Goal: Complete application form: Complete application form

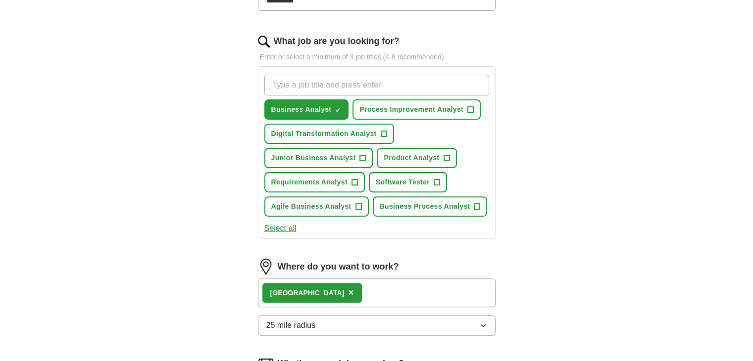
scroll to position [297, 0]
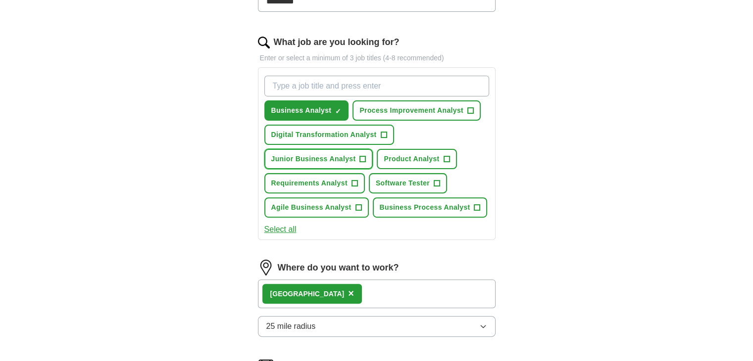
click at [355, 157] on button "Junior Business Analyst +" at bounding box center [318, 159] width 109 height 20
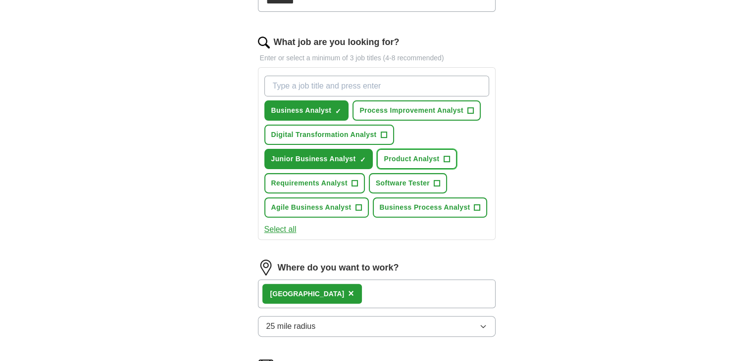
click at [414, 154] on span "Product Analyst" at bounding box center [411, 159] width 55 height 10
click at [407, 179] on span "Software Tester" at bounding box center [403, 183] width 54 height 10
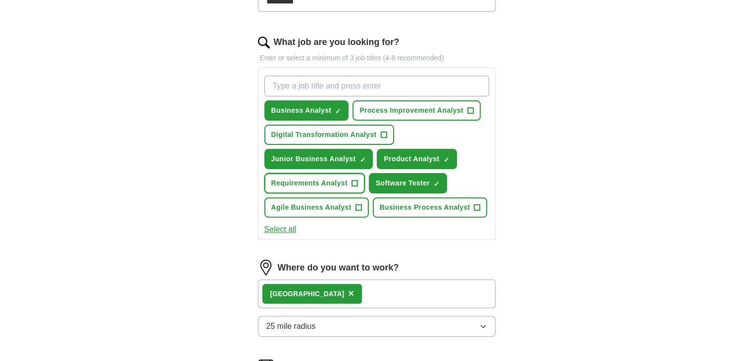
click at [346, 183] on span "Requirements Analyst" at bounding box center [309, 183] width 76 height 10
click at [349, 204] on span "Agile Business Analyst" at bounding box center [311, 207] width 80 height 10
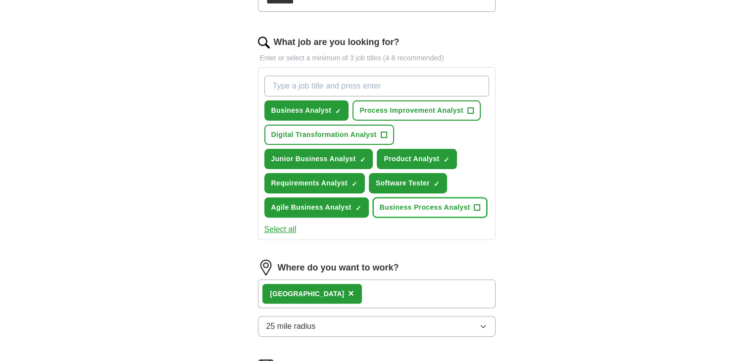
click at [382, 204] on span "Business Process Analyst" at bounding box center [425, 207] width 91 height 10
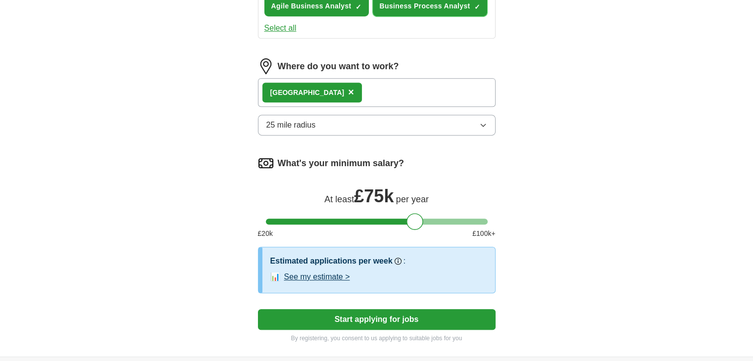
scroll to position [499, 0]
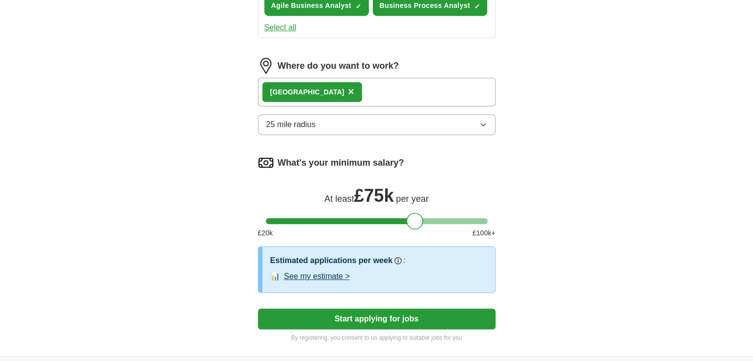
click at [349, 124] on button "25 mile radius" at bounding box center [377, 124] width 238 height 21
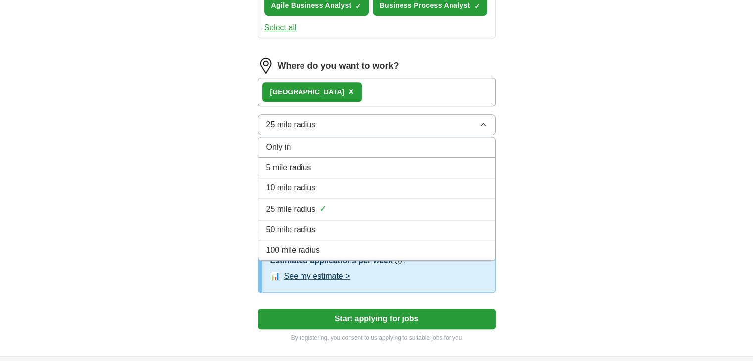
click at [325, 245] on div "100 mile radius" at bounding box center [376, 251] width 221 height 12
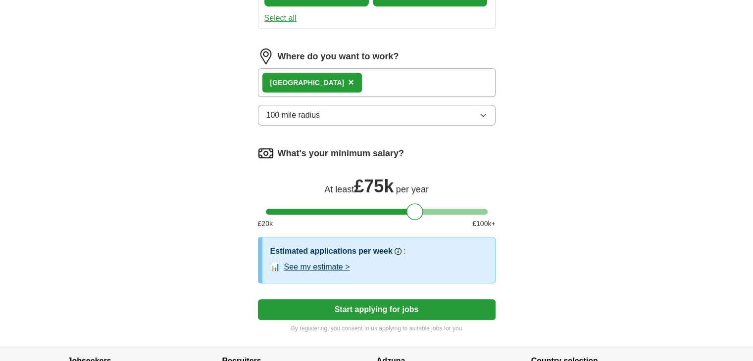
scroll to position [509, 0]
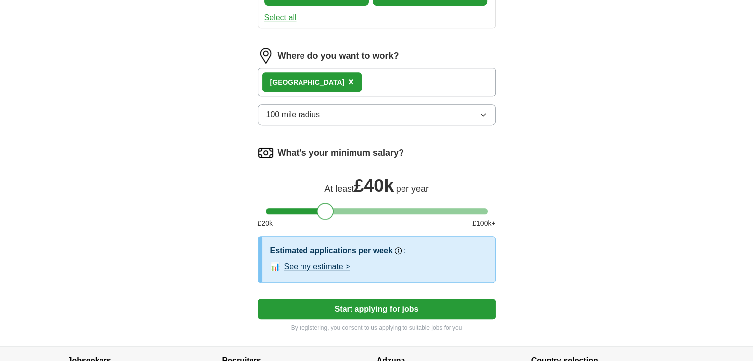
drag, startPoint x: 415, startPoint y: 209, endPoint x: 325, endPoint y: 206, distance: 90.1
click at [325, 206] on div at bounding box center [325, 211] width 17 height 17
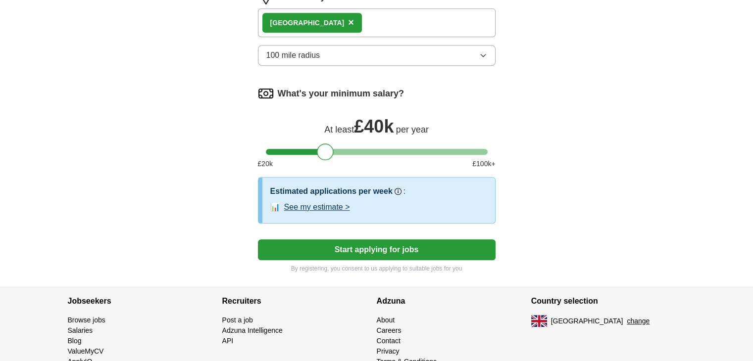
scroll to position [570, 0]
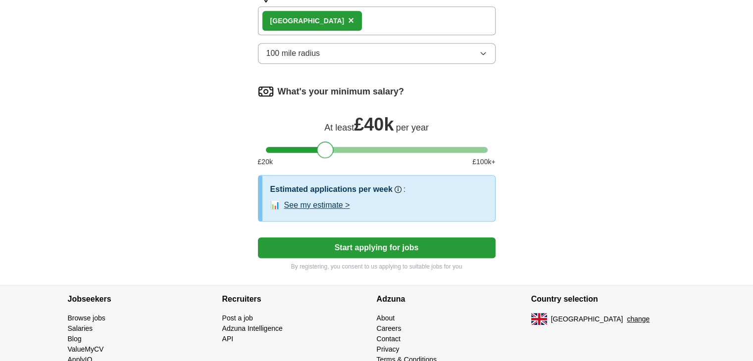
click at [374, 243] on button "Start applying for jobs" at bounding box center [377, 248] width 238 height 21
click at [400, 248] on button "Start applying for jobs" at bounding box center [377, 248] width 238 height 21
click at [339, 202] on button "See my estimate >" at bounding box center [317, 206] width 66 height 12
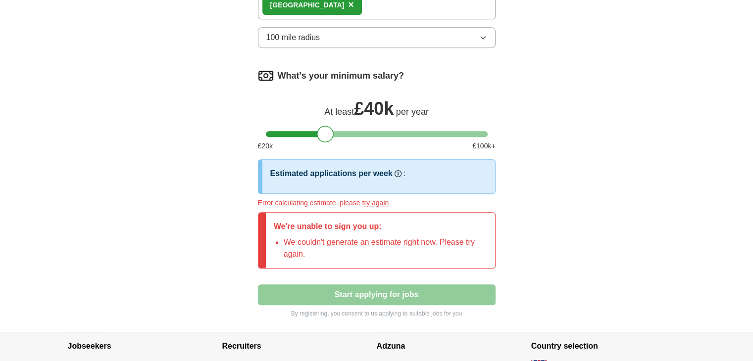
scroll to position [587, 0]
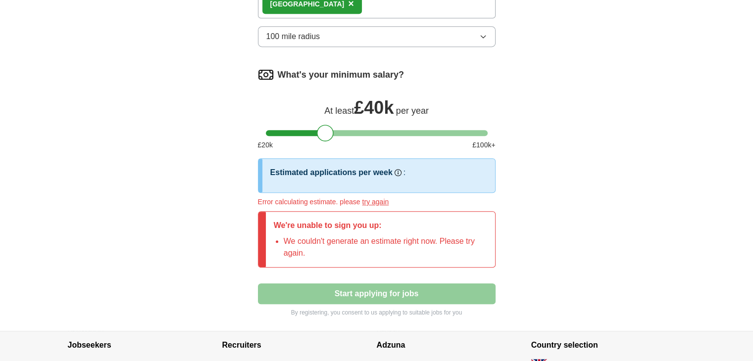
click at [374, 201] on button "try again" at bounding box center [375, 202] width 27 height 10
click at [329, 130] on div at bounding box center [325, 133] width 17 height 17
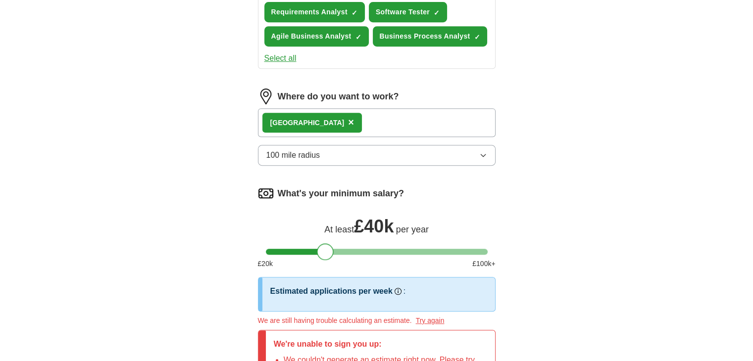
scroll to position [454, 0]
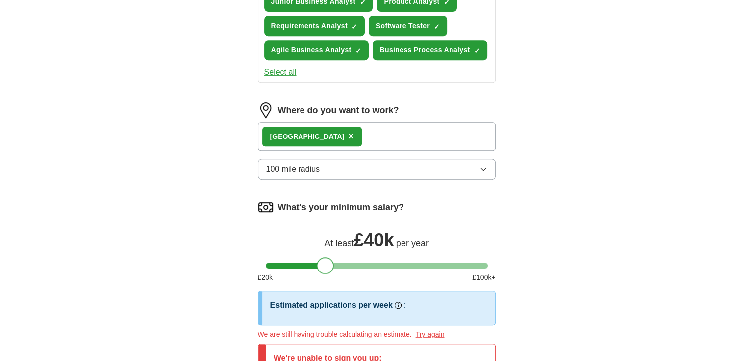
click at [389, 171] on button "100 mile radius" at bounding box center [377, 169] width 238 height 21
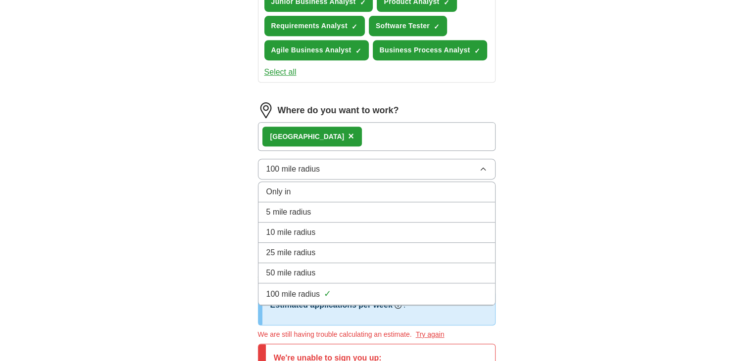
click at [325, 270] on div "50 mile radius" at bounding box center [376, 273] width 221 height 12
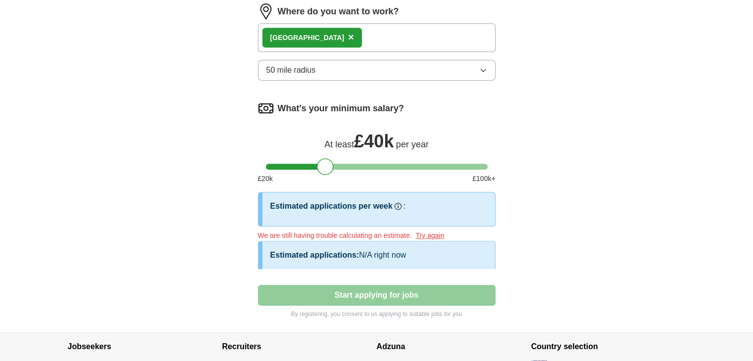
scroll to position [603, 0]
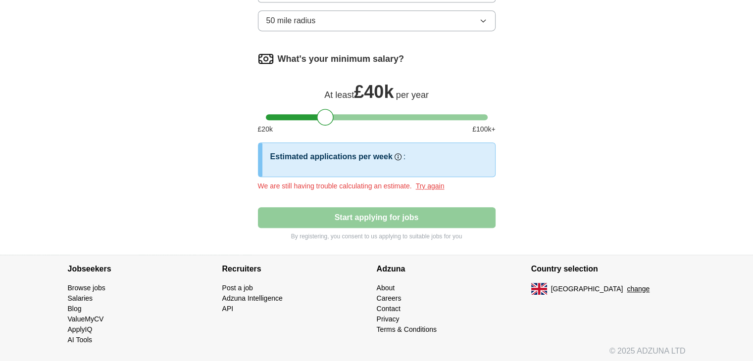
click at [414, 181] on div "We are still having trouble calculating an estimate. Try again" at bounding box center [377, 186] width 238 height 10
click at [426, 181] on button "Try again" at bounding box center [430, 186] width 29 height 10
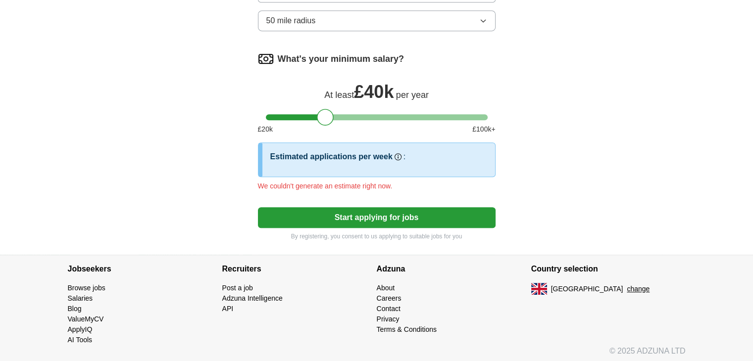
click at [375, 214] on button "Start applying for jobs" at bounding box center [377, 217] width 238 height 21
click at [392, 233] on p "By registering, you consent to us applying to suitable jobs for you" at bounding box center [377, 236] width 238 height 9
click at [405, 223] on button "Start applying for jobs" at bounding box center [377, 217] width 238 height 21
click at [410, 219] on button "Start applying for jobs" at bounding box center [377, 217] width 238 height 21
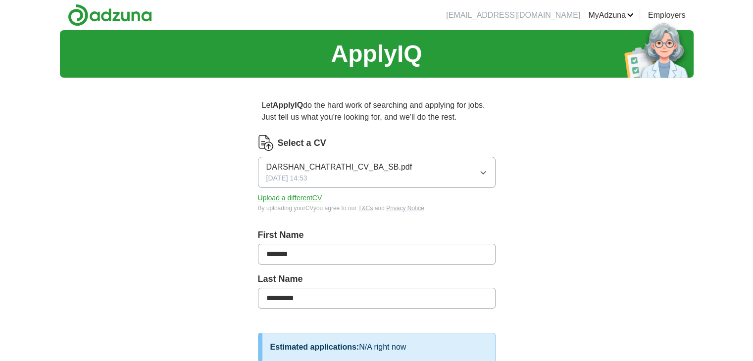
scroll to position [2, 0]
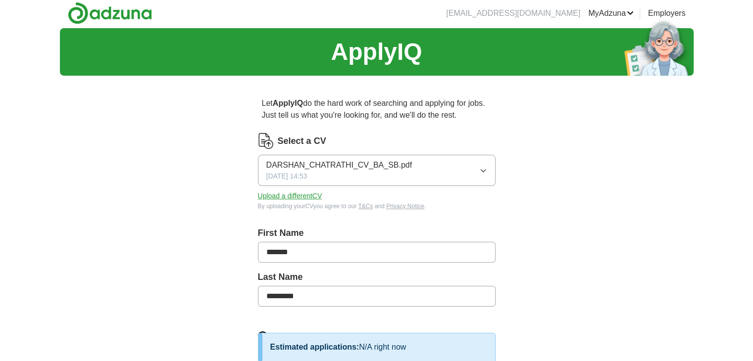
click at [486, 167] on icon "button" at bounding box center [483, 171] width 8 height 8
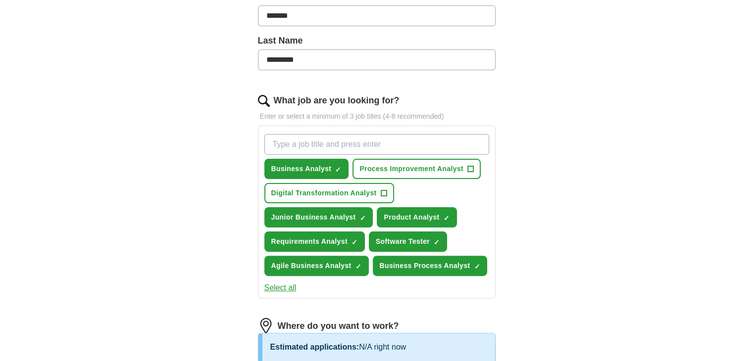
scroll to position [239, 0]
click at [445, 167] on span "Process Improvement Analyst" at bounding box center [411, 168] width 104 height 10
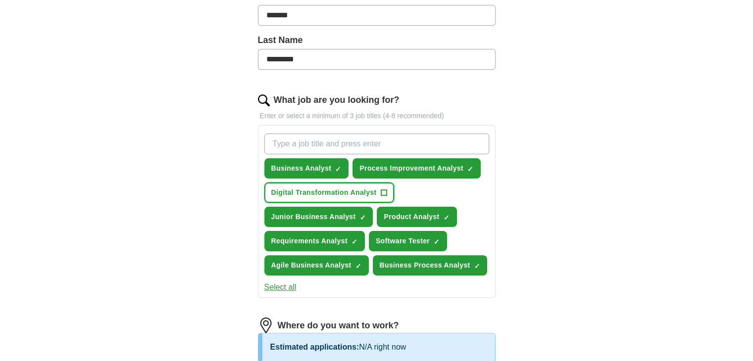
click at [378, 185] on button "Digital Transformation Analyst +" at bounding box center [329, 193] width 130 height 20
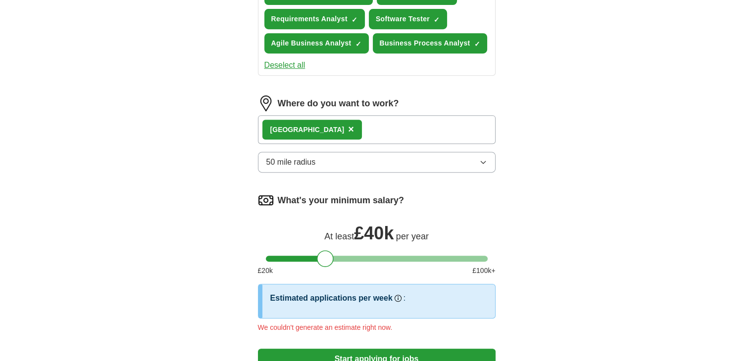
scroll to position [463, 0]
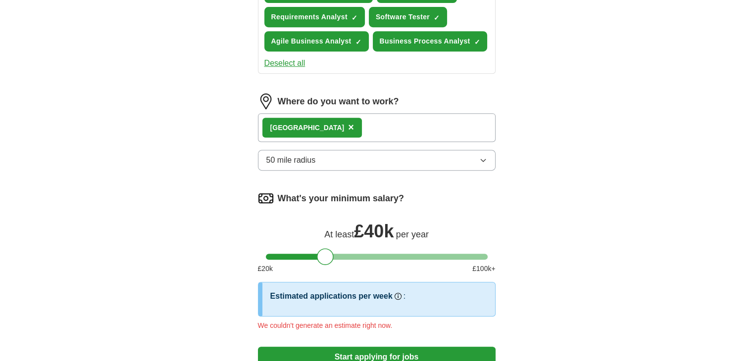
click at [329, 155] on button "50 mile radius" at bounding box center [377, 160] width 238 height 21
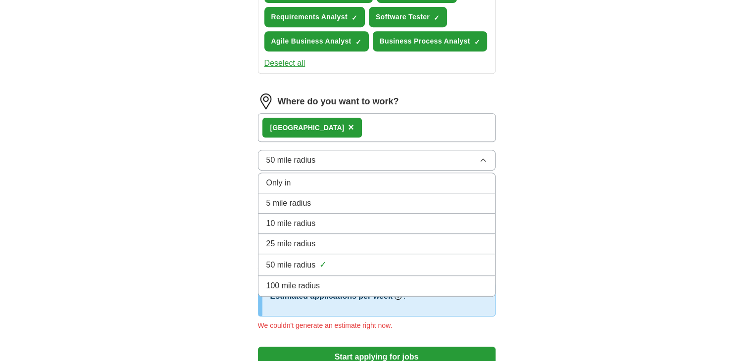
click at [301, 244] on span "25 mile radius" at bounding box center [291, 244] width 50 height 12
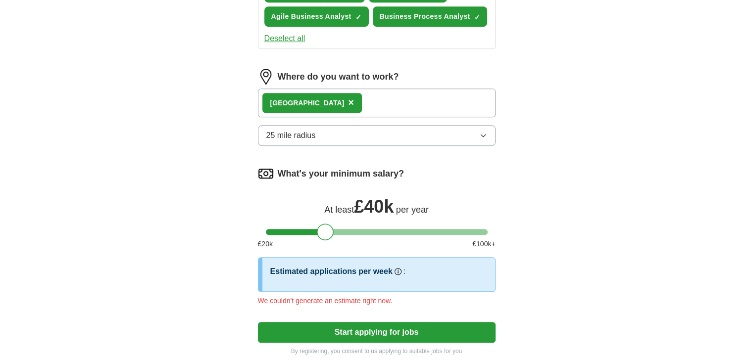
scroll to position [489, 0]
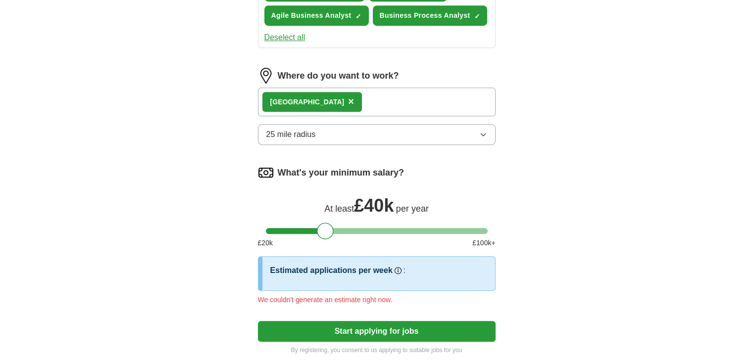
click at [358, 135] on button "25 mile radius" at bounding box center [377, 134] width 238 height 21
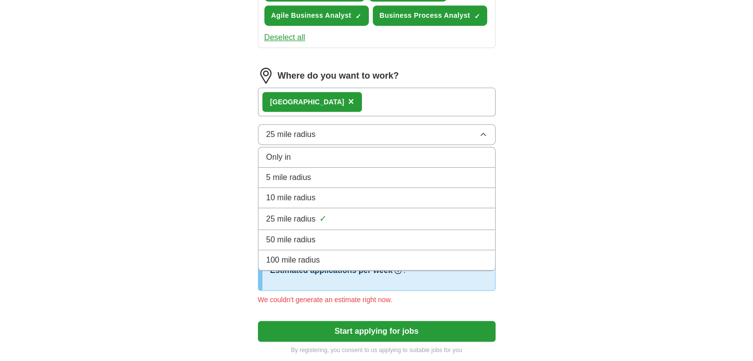
click at [326, 234] on div "50 mile radius" at bounding box center [376, 240] width 221 height 12
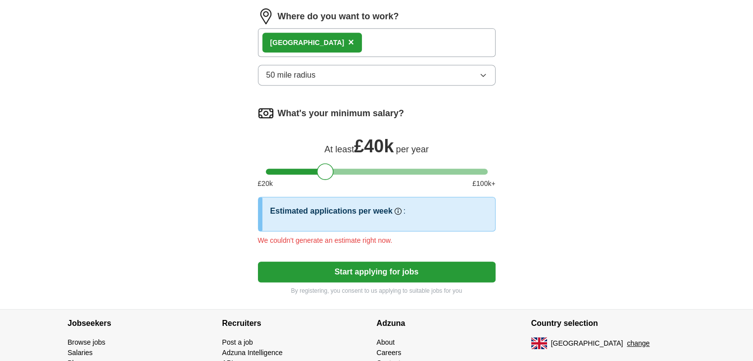
scroll to position [603, 0]
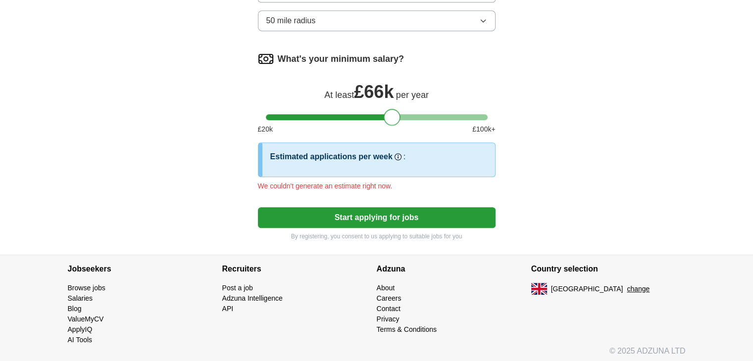
drag, startPoint x: 326, startPoint y: 113, endPoint x: 394, endPoint y: 105, distance: 68.3
click at [394, 109] on div at bounding box center [392, 117] width 17 height 17
drag, startPoint x: 392, startPoint y: 112, endPoint x: 313, endPoint y: 104, distance: 79.6
click at [313, 104] on div "What's your minimum salary? At least £ 35k per year £ 20 k £ 100 k+" at bounding box center [377, 97] width 238 height 92
click at [406, 211] on button "Start applying for jobs" at bounding box center [377, 217] width 238 height 21
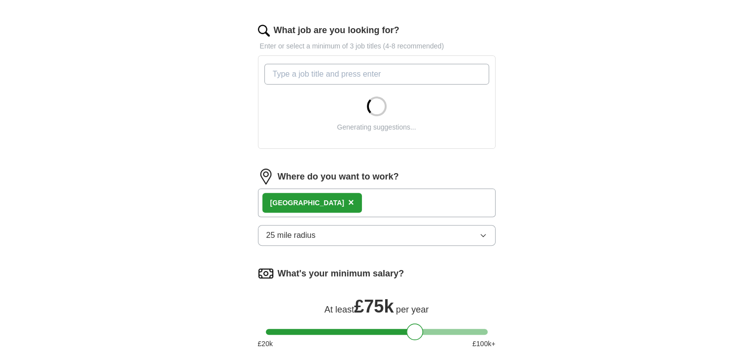
scroll to position [299, 0]
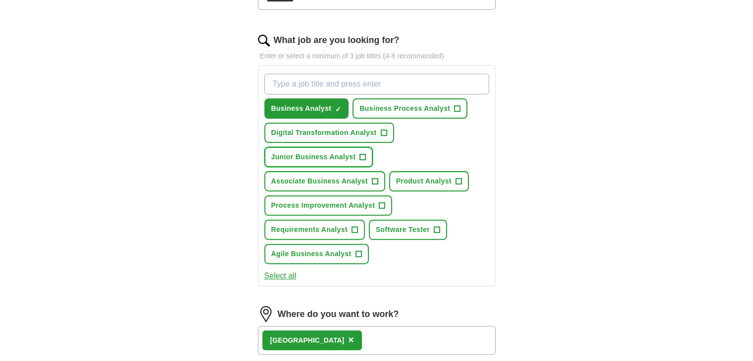
click at [352, 159] on span "Junior Business Analyst" at bounding box center [313, 157] width 85 height 10
click at [351, 186] on button "Associate Business Analyst +" at bounding box center [324, 181] width 121 height 20
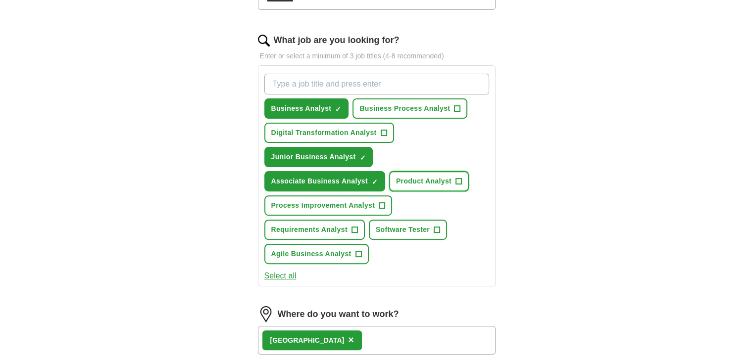
click at [418, 177] on span "Product Analyst" at bounding box center [423, 181] width 55 height 10
click at [417, 225] on span "Software Tester" at bounding box center [403, 230] width 54 height 10
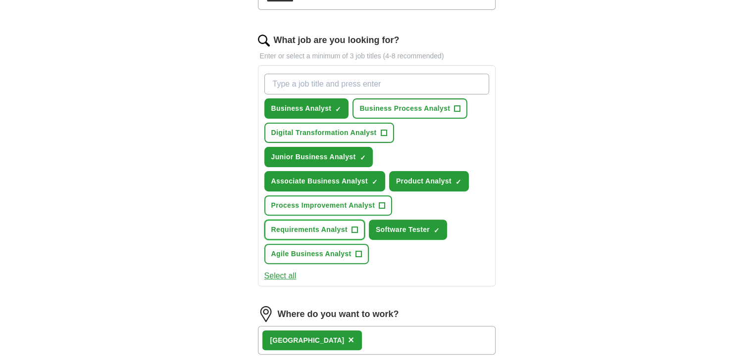
click at [335, 226] on span "Requirements Analyst" at bounding box center [309, 230] width 76 height 10
click at [338, 249] on span "Agile Business Analyst" at bounding box center [311, 254] width 80 height 10
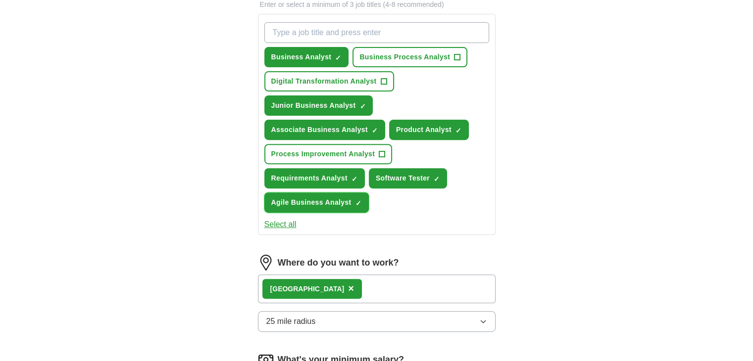
scroll to position [393, 0]
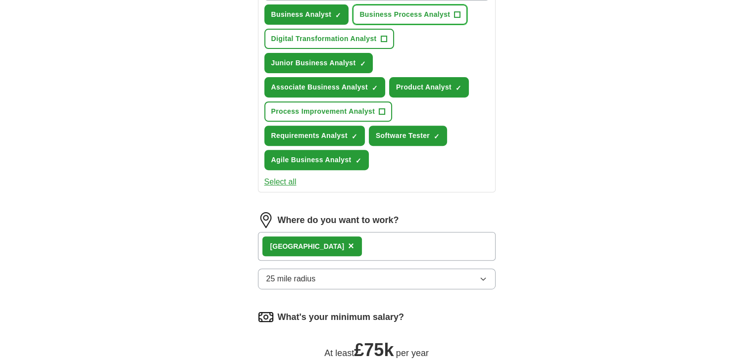
click at [401, 15] on span "Business Process Analyst" at bounding box center [404, 14] width 91 height 10
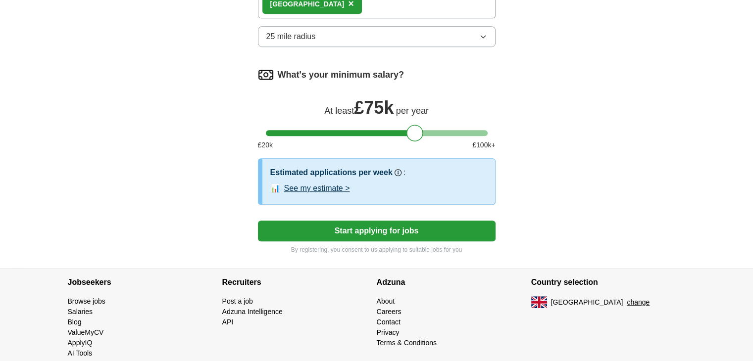
scroll to position [637, 0]
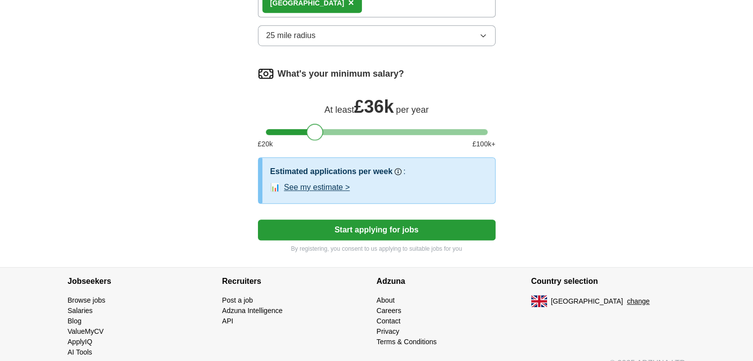
drag, startPoint x: 414, startPoint y: 129, endPoint x: 317, endPoint y: 130, distance: 97.0
click at [315, 129] on div at bounding box center [314, 132] width 17 height 17
click at [374, 226] on button "Start applying for jobs" at bounding box center [377, 230] width 238 height 21
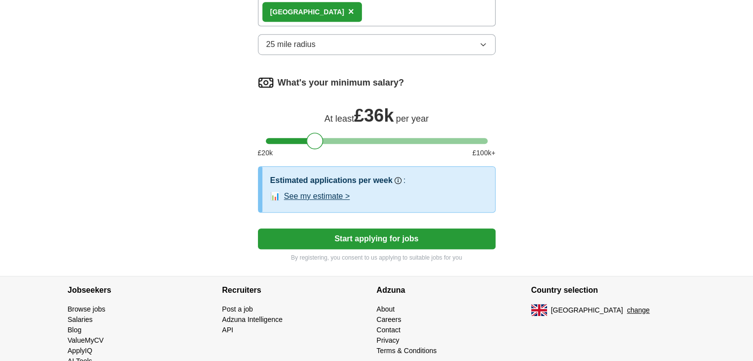
scroll to position [630, 0]
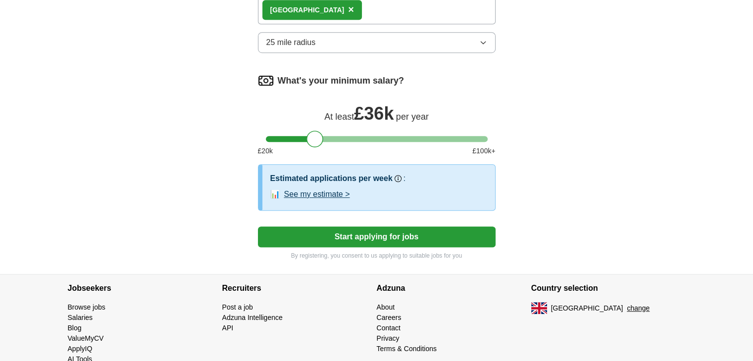
click at [307, 194] on button "See my estimate >" at bounding box center [317, 195] width 66 height 12
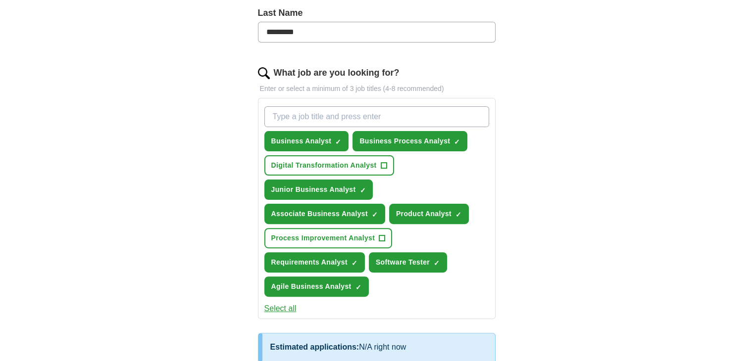
scroll to position [0, 0]
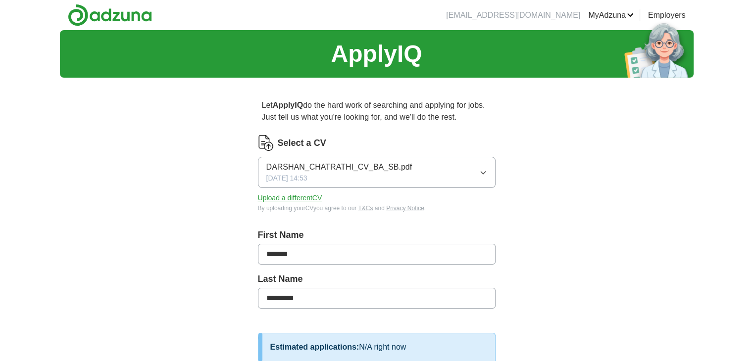
click at [620, 16] on link "MyAdzuna" at bounding box center [611, 15] width 46 height 12
click at [368, 62] on h1 "ApplyIQ" at bounding box center [376, 54] width 91 height 36
click at [135, 18] on img at bounding box center [110, 15] width 84 height 22
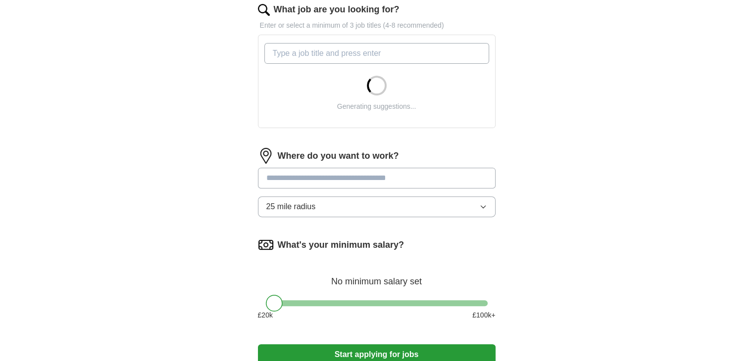
scroll to position [330, 0]
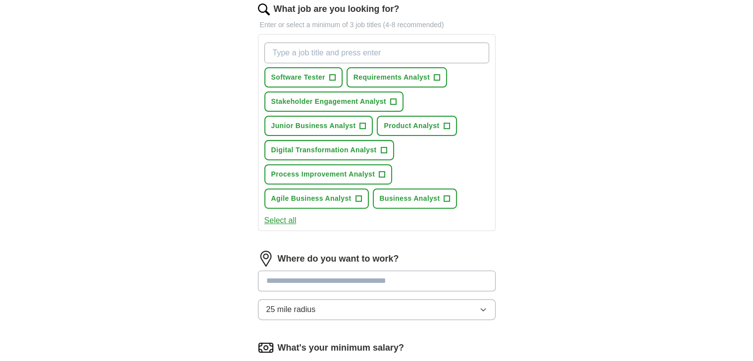
click at [280, 218] on button "Select all" at bounding box center [280, 221] width 32 height 12
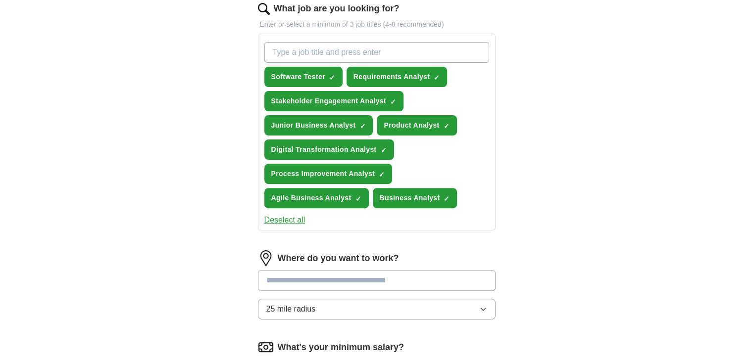
scroll to position [332, 0]
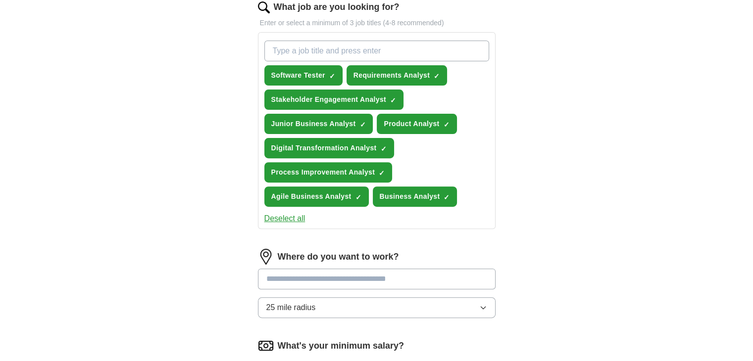
click at [343, 273] on input at bounding box center [377, 279] width 238 height 21
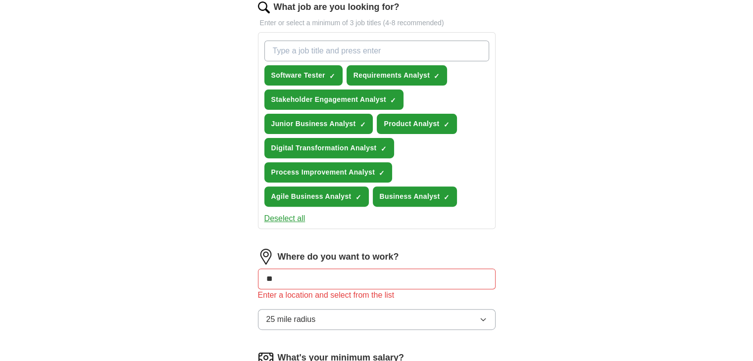
type input "*"
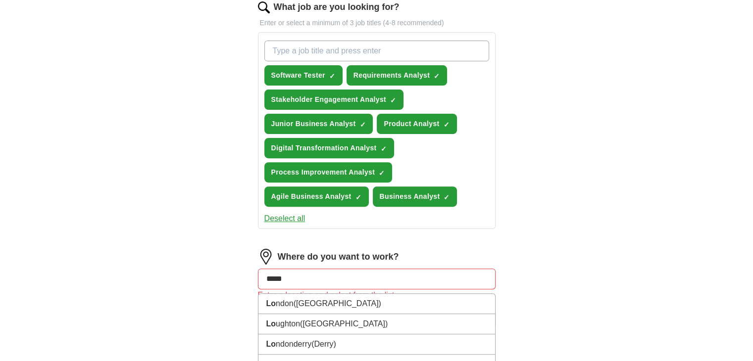
type input "******"
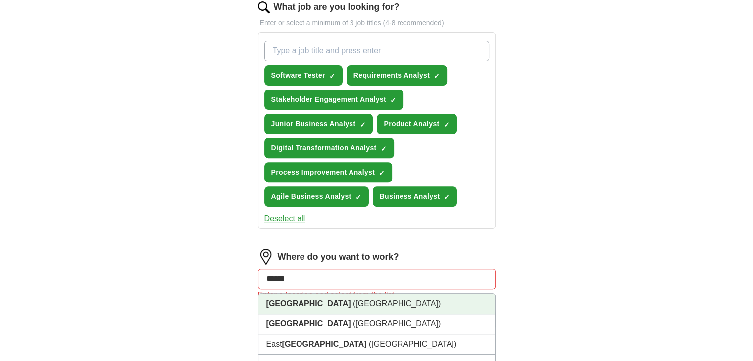
click at [353, 304] on span "(UK)" at bounding box center [397, 303] width 88 height 8
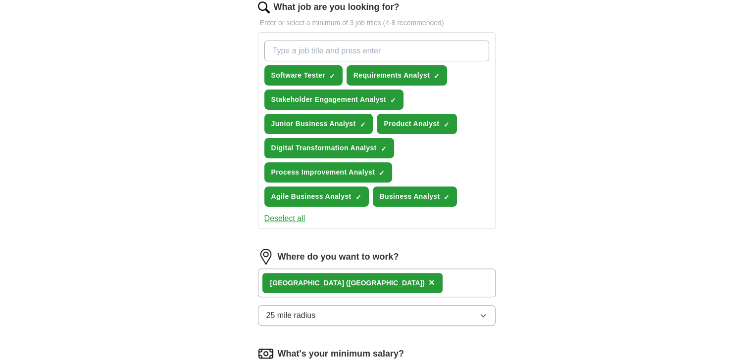
click at [404, 280] on div "London (UK) ×" at bounding box center [377, 283] width 238 height 29
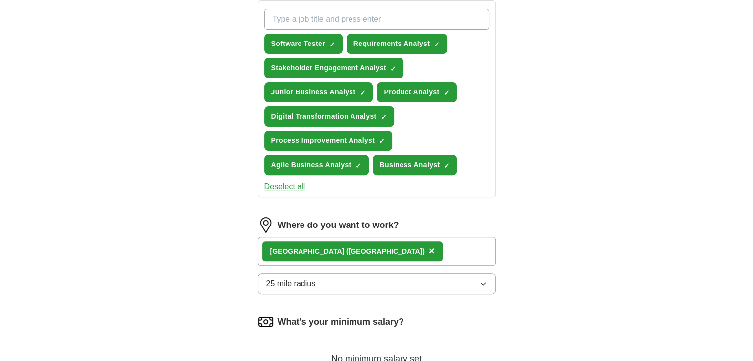
scroll to position [366, 0]
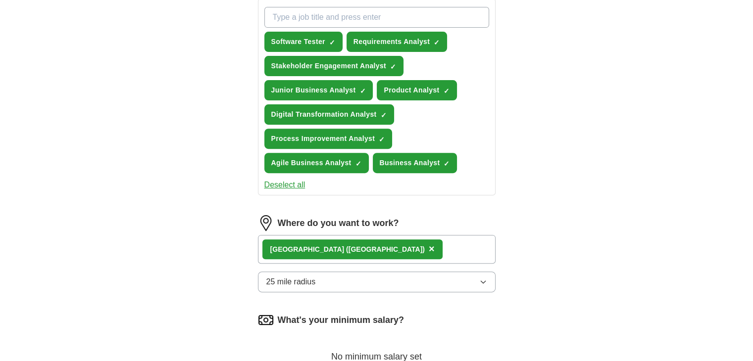
click at [327, 283] on button "25 mile radius" at bounding box center [377, 282] width 238 height 21
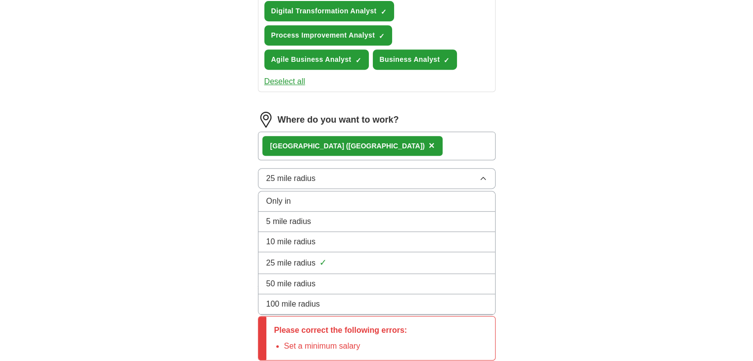
scroll to position [477, 0]
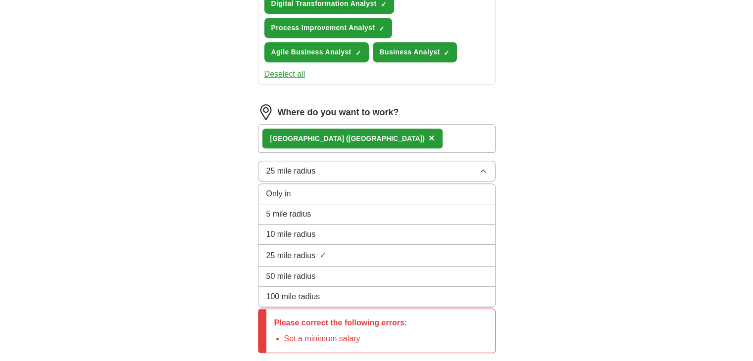
click at [331, 293] on div "100 mile radius" at bounding box center [376, 297] width 221 height 12
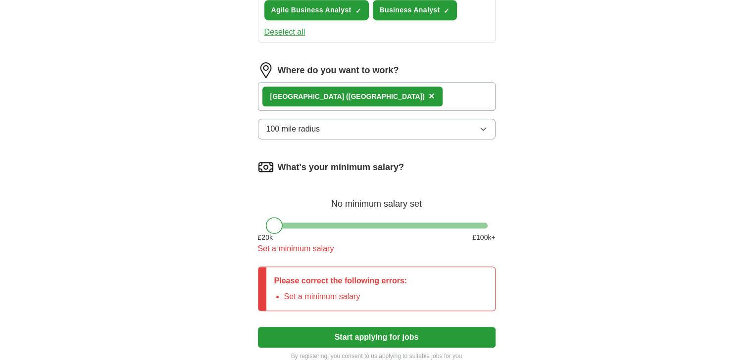
scroll to position [519, 0]
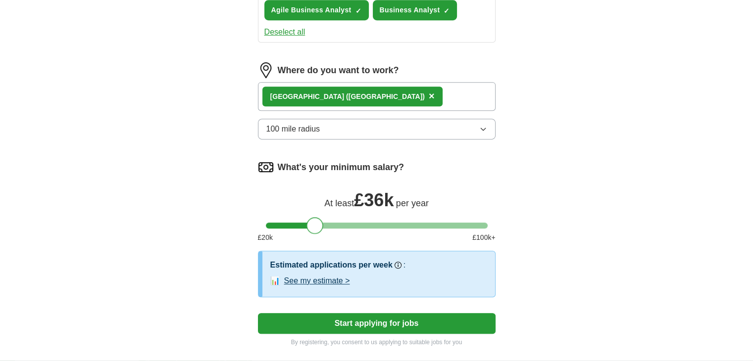
drag, startPoint x: 277, startPoint y: 223, endPoint x: 321, endPoint y: 215, distance: 44.3
click at [319, 219] on div at bounding box center [314, 225] width 17 height 17
click at [329, 275] on button "See my estimate >" at bounding box center [317, 281] width 66 height 12
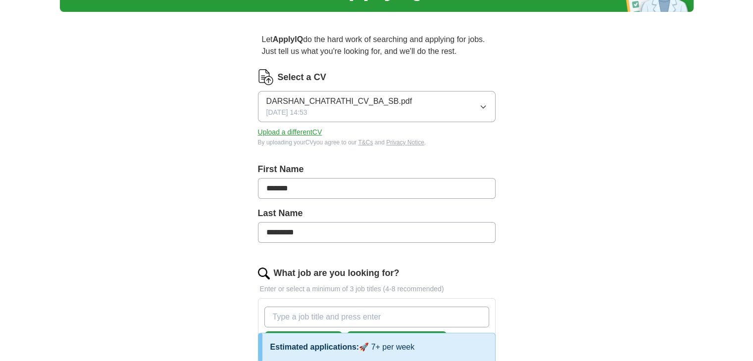
scroll to position [65, 0]
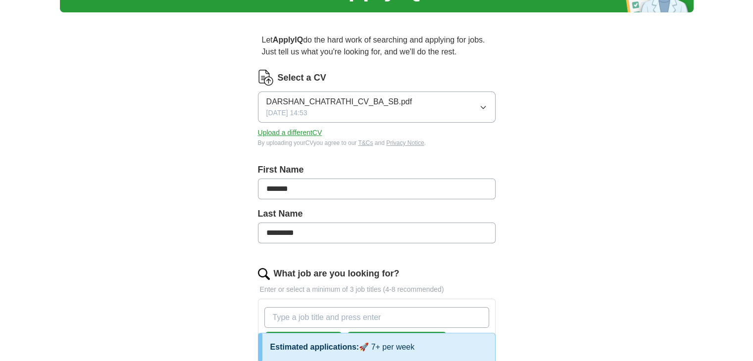
click at [340, 188] on input "*******" at bounding box center [377, 189] width 238 height 21
type input "*"
type input "*******"
click at [287, 223] on input "*********" at bounding box center [377, 233] width 238 height 21
click at [327, 233] on input "*********" at bounding box center [377, 233] width 238 height 21
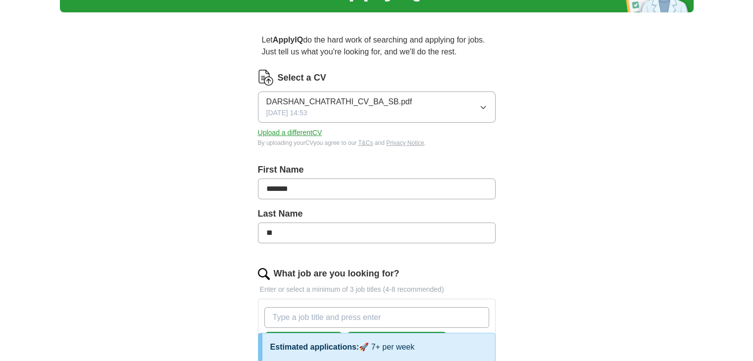
type input "*"
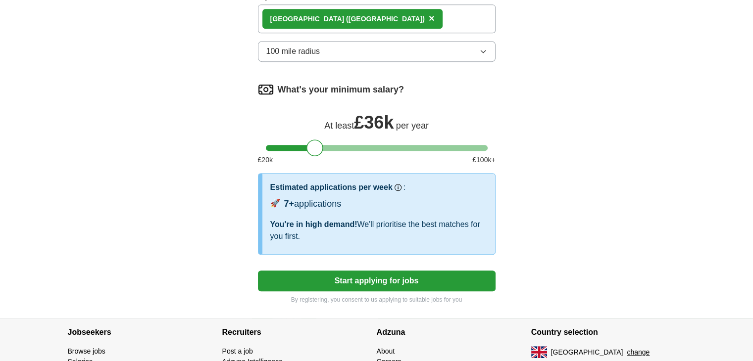
scroll to position [610, 0]
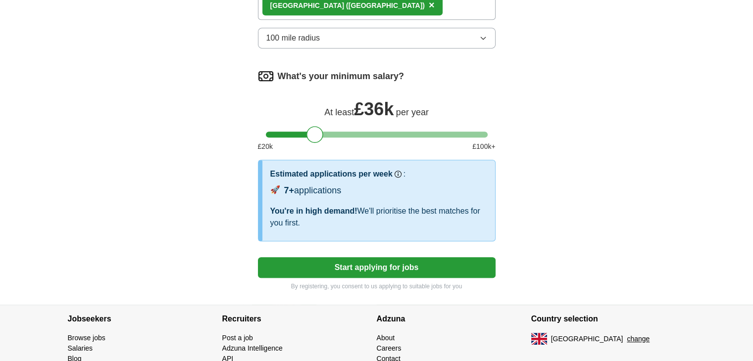
type input "*********"
click at [425, 259] on button "Start applying for jobs" at bounding box center [377, 267] width 238 height 21
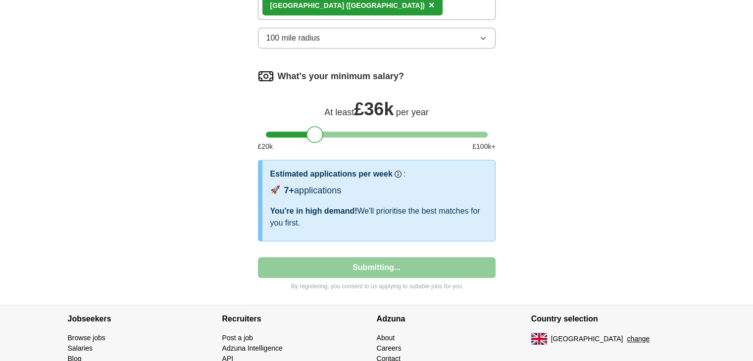
select select "**"
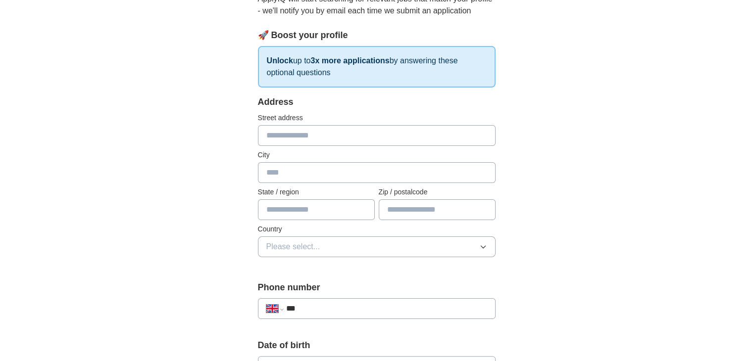
scroll to position [120, 0]
click at [305, 131] on input "text" at bounding box center [377, 135] width 238 height 21
type input "**********"
click at [282, 167] on input "text" at bounding box center [377, 172] width 238 height 21
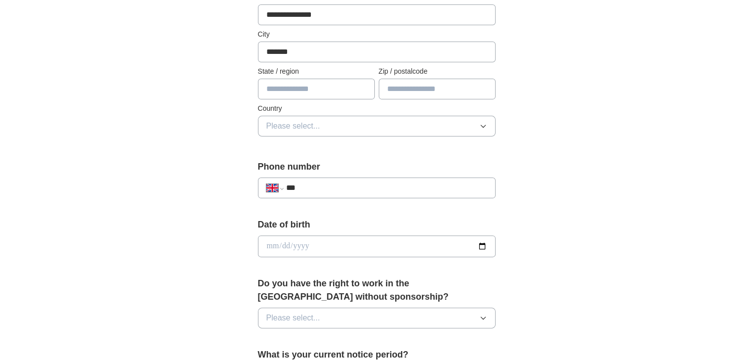
type input "*******"
click at [325, 93] on input "text" at bounding box center [316, 89] width 117 height 21
click at [422, 88] on input "text" at bounding box center [437, 89] width 117 height 21
type input "*******"
click at [338, 125] on button "Please select..." at bounding box center [377, 126] width 238 height 21
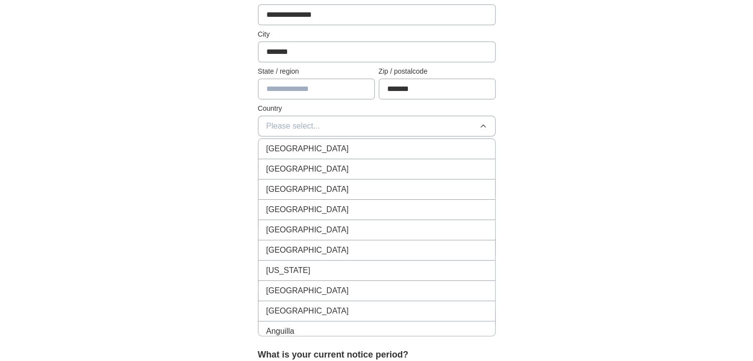
click at [319, 143] on span "[GEOGRAPHIC_DATA]" at bounding box center [307, 149] width 83 height 12
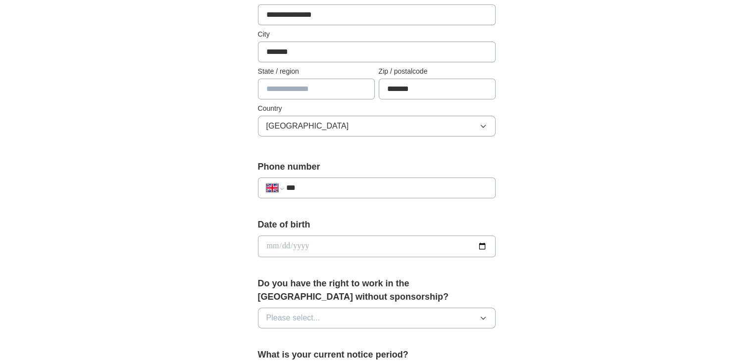
scroll to position [312, 0]
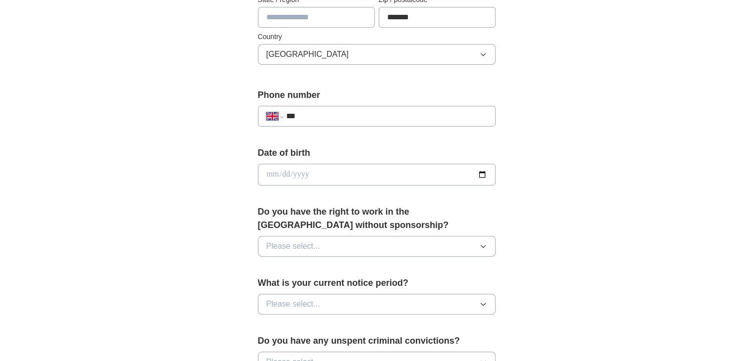
click at [390, 118] on input "***" at bounding box center [386, 116] width 201 height 12
type input "**********"
click at [326, 166] on input "date" at bounding box center [377, 175] width 238 height 22
type input "**********"
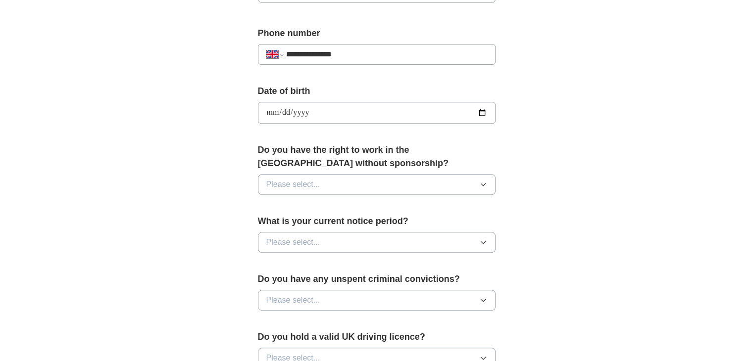
click at [340, 175] on button "Please select..." at bounding box center [377, 184] width 238 height 21
click at [195, 212] on div "**********" at bounding box center [377, 100] width 634 height 888
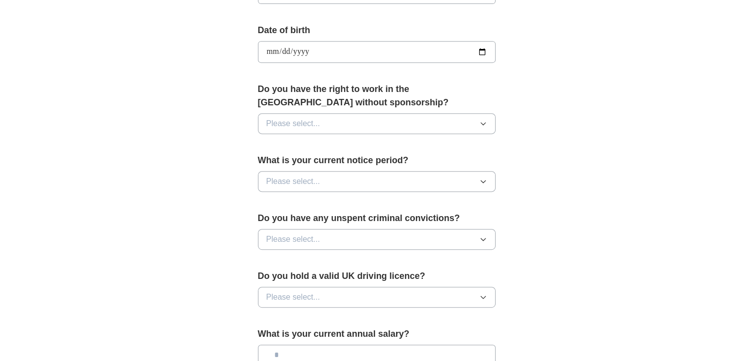
scroll to position [440, 0]
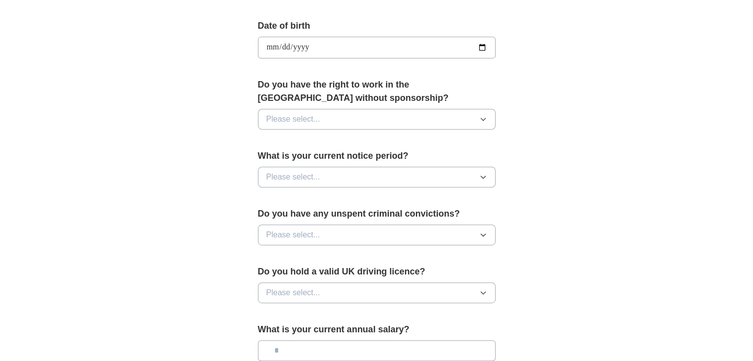
click at [345, 116] on button "Please select..." at bounding box center [377, 119] width 238 height 21
click at [322, 160] on div "No" at bounding box center [376, 162] width 221 height 12
click at [365, 111] on button "No" at bounding box center [377, 119] width 238 height 21
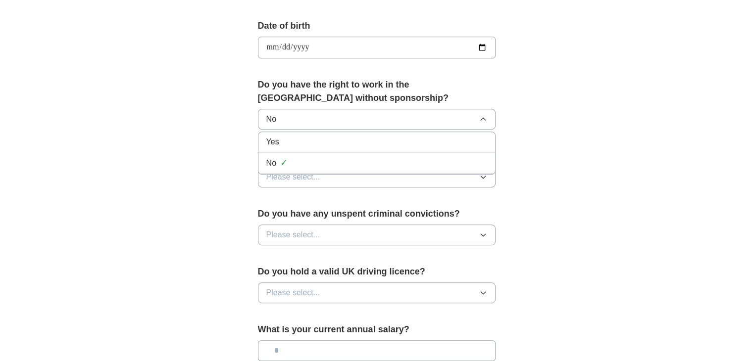
click at [309, 142] on div "Yes" at bounding box center [376, 142] width 221 height 12
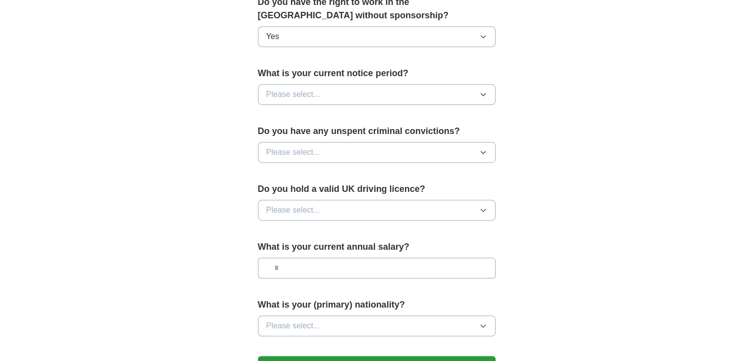
scroll to position [523, 0]
click at [373, 84] on button "Please select..." at bounding box center [377, 94] width 238 height 21
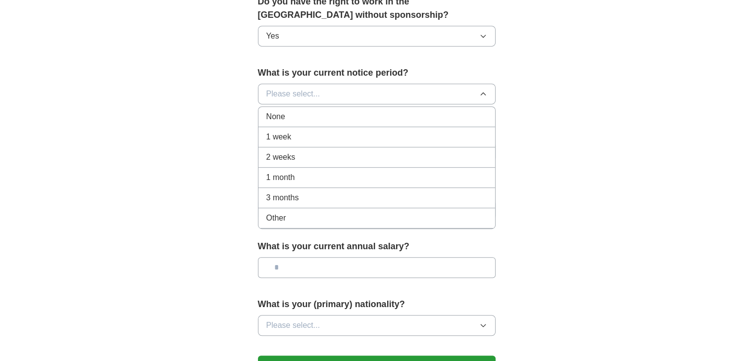
click at [326, 112] on div "None" at bounding box center [376, 117] width 221 height 12
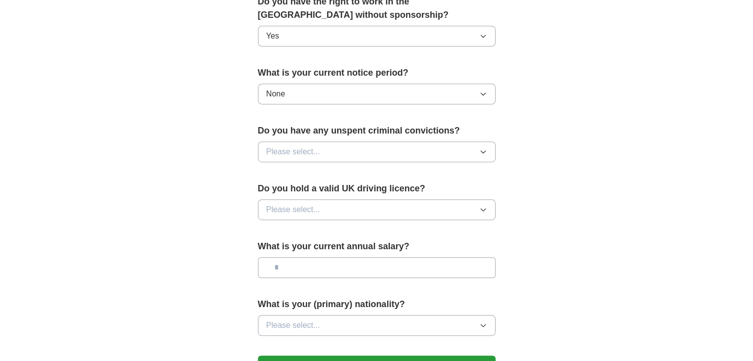
click at [295, 149] on span "Please select..." at bounding box center [293, 152] width 54 height 12
click at [280, 197] on div "No" at bounding box center [376, 195] width 221 height 12
click at [331, 204] on button "Please select..." at bounding box center [377, 210] width 238 height 21
click at [307, 233] on div "Yes" at bounding box center [376, 233] width 221 height 12
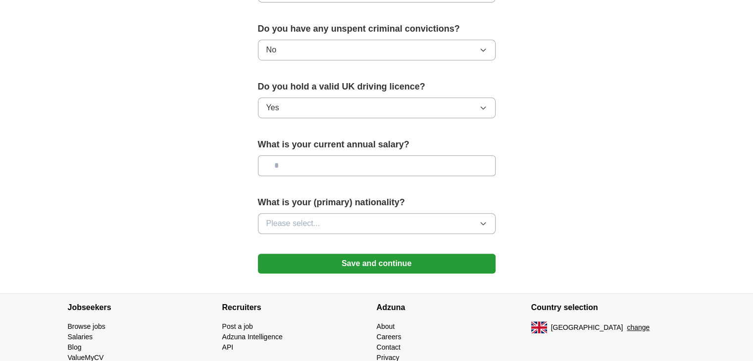
scroll to position [625, 0]
click at [382, 222] on button "Please select..." at bounding box center [377, 223] width 238 height 21
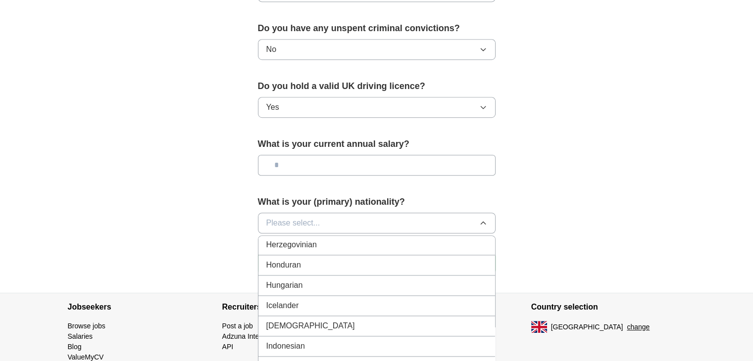
scroll to position [1544, 0]
click at [352, 320] on div "Indian" at bounding box center [376, 326] width 221 height 12
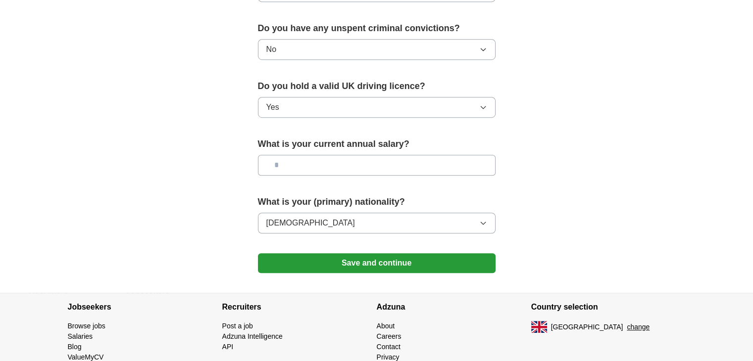
click at [387, 253] on button "Save and continue" at bounding box center [377, 263] width 238 height 20
